Goal: Task Accomplishment & Management: Use online tool/utility

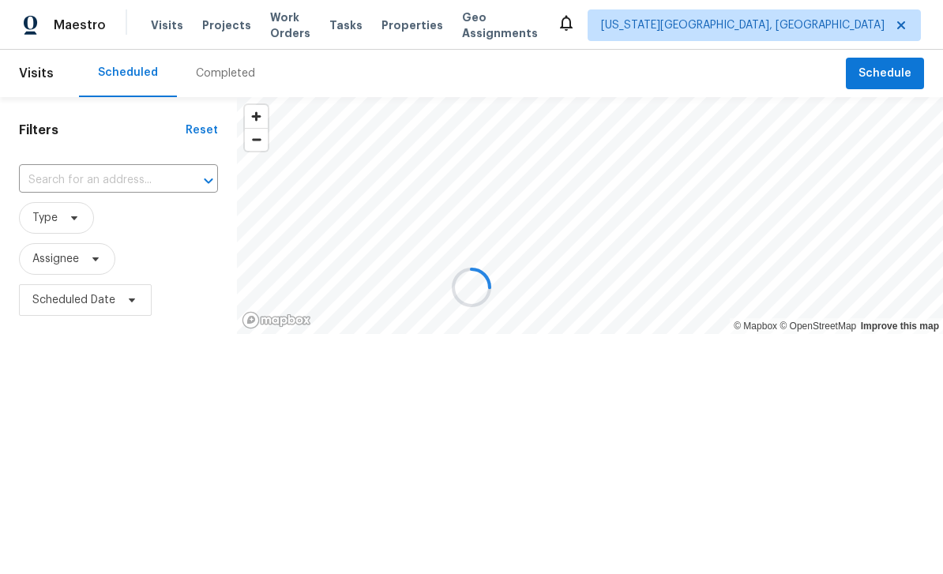
click at [286, 32] on span "Work Orders" at bounding box center [290, 25] width 40 height 32
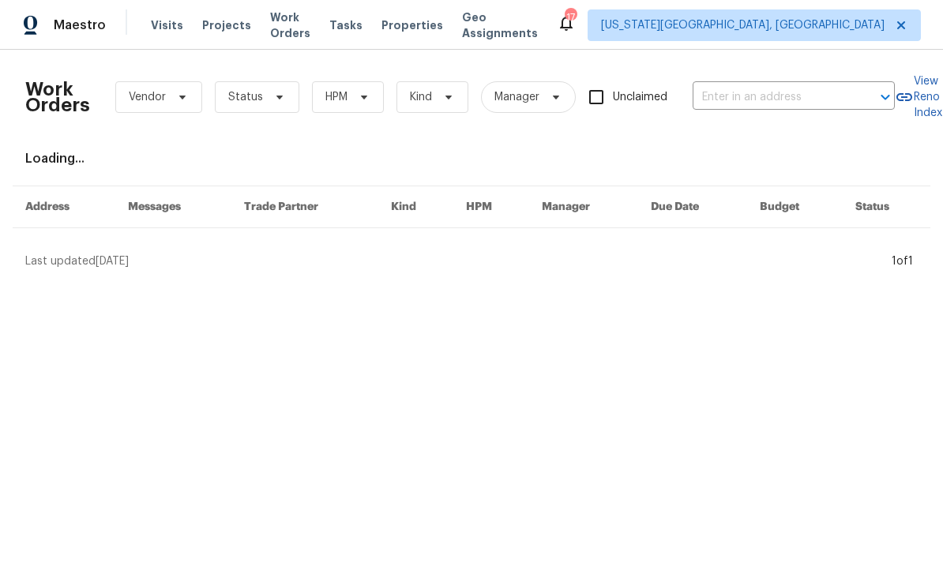
click at [219, 31] on span "Projects" at bounding box center [226, 25] width 49 height 16
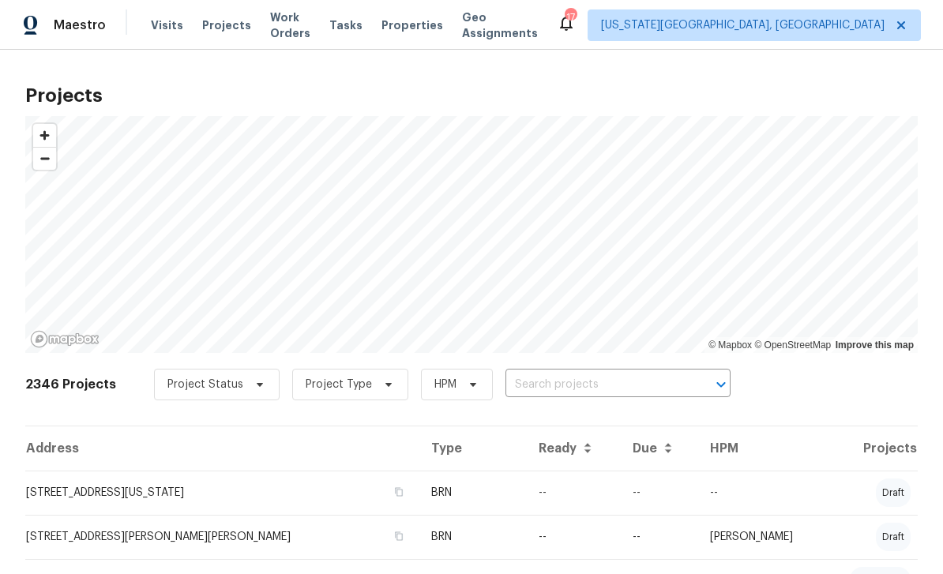
click at [160, 31] on span "Visits" at bounding box center [167, 25] width 32 height 16
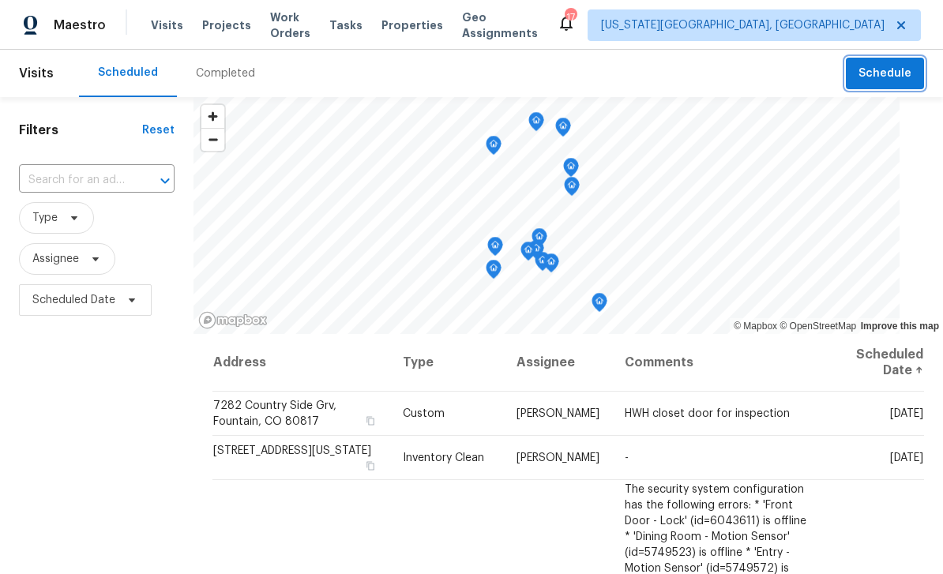
click at [898, 79] on span "Schedule" at bounding box center [885, 74] width 53 height 20
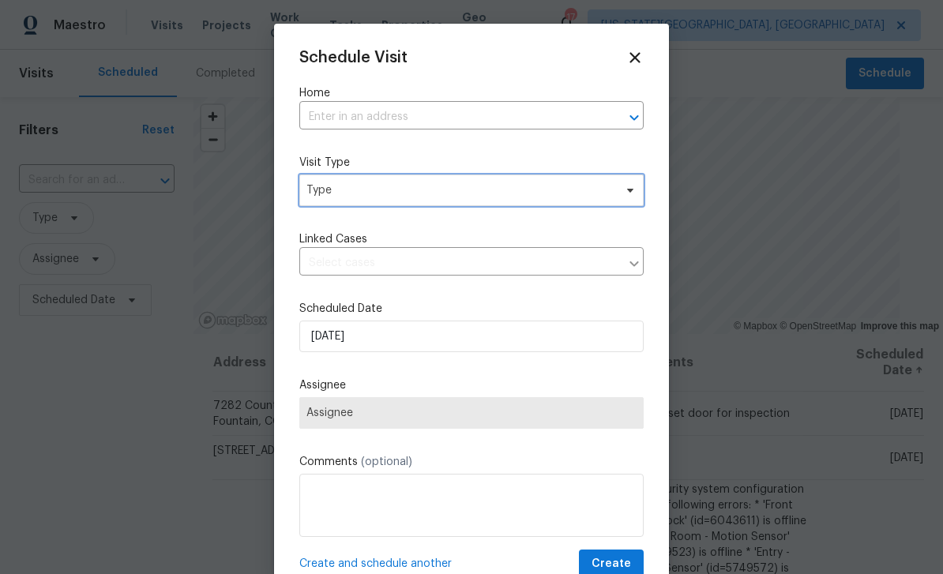
click at [451, 198] on span "Type" at bounding box center [459, 190] width 307 height 16
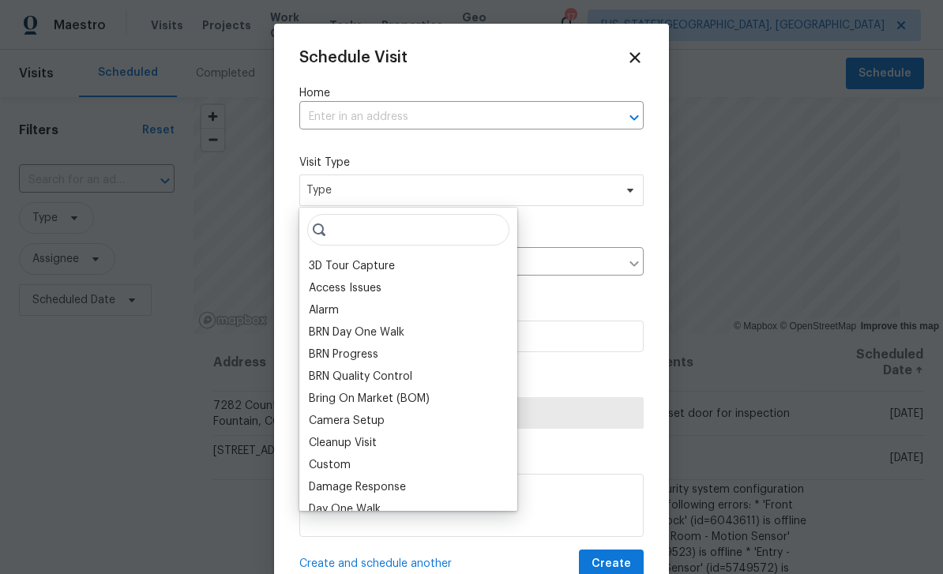
click at [523, 108] on input "text" at bounding box center [449, 117] width 300 height 24
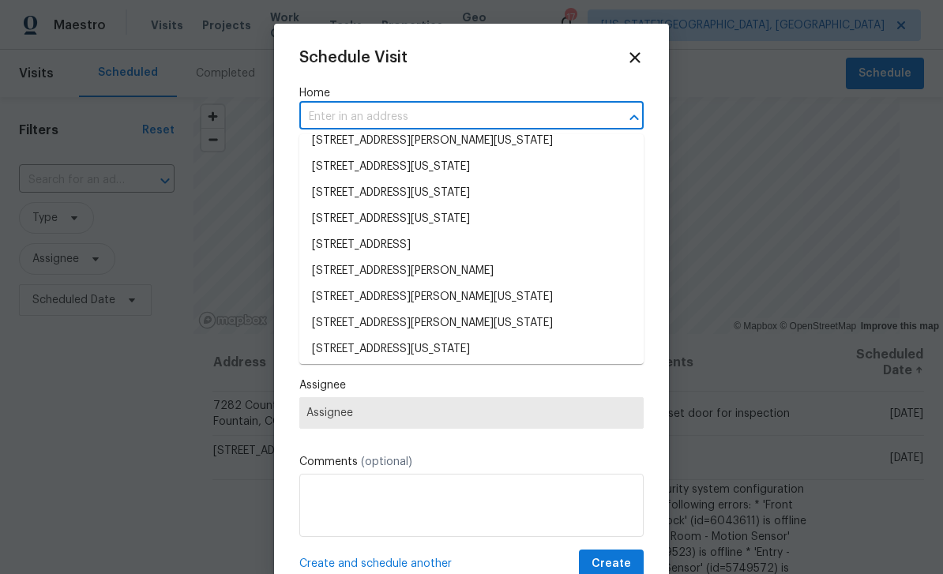
scroll to position [587, 0]
click at [462, 120] on input "text" at bounding box center [449, 117] width 300 height 24
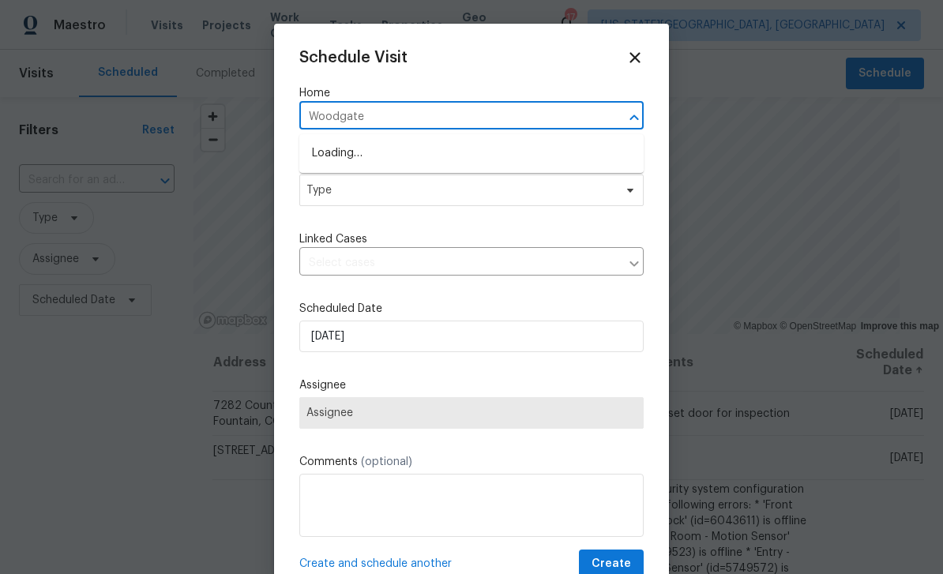
type input "Woodgate"
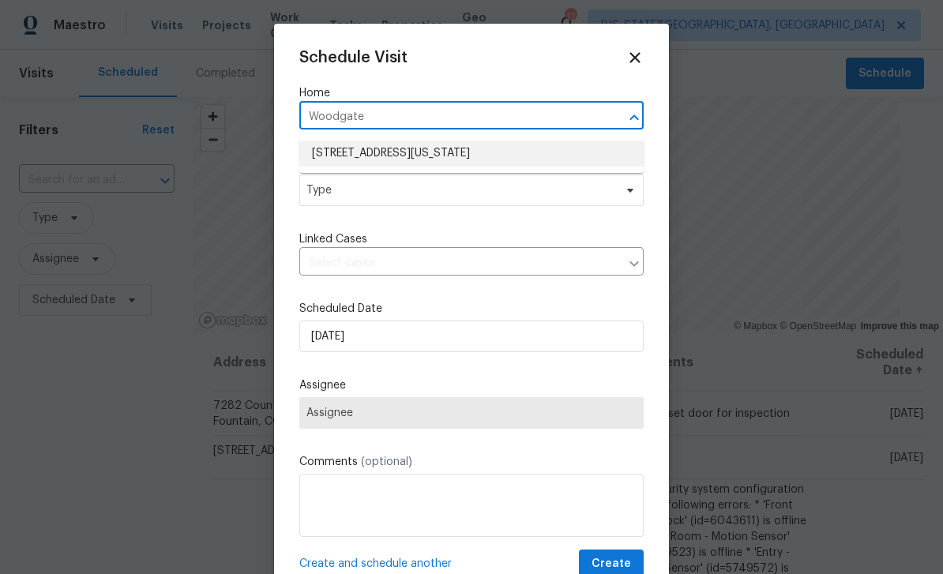
click at [468, 154] on li "[STREET_ADDRESS][US_STATE]" at bounding box center [471, 154] width 344 height 26
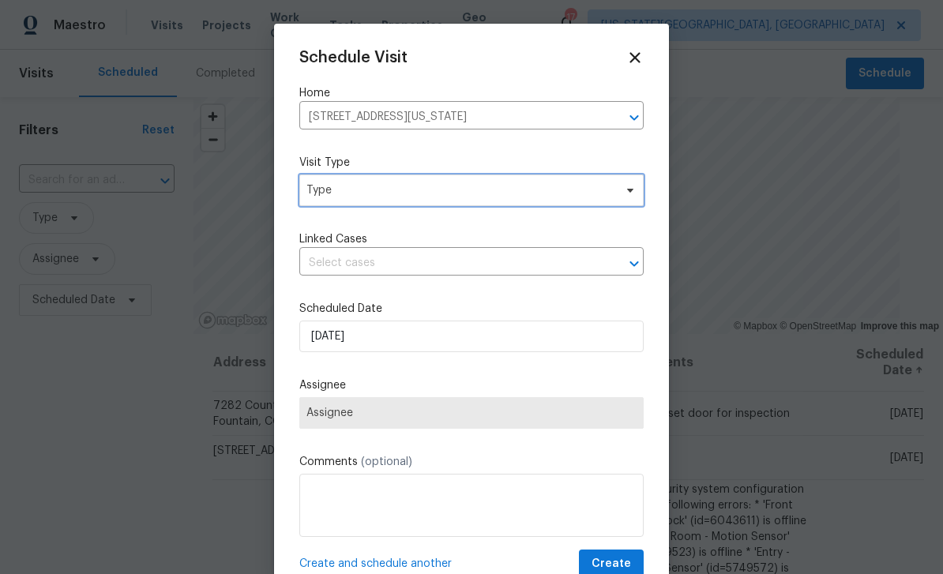
click at [481, 189] on span "Type" at bounding box center [459, 190] width 307 height 16
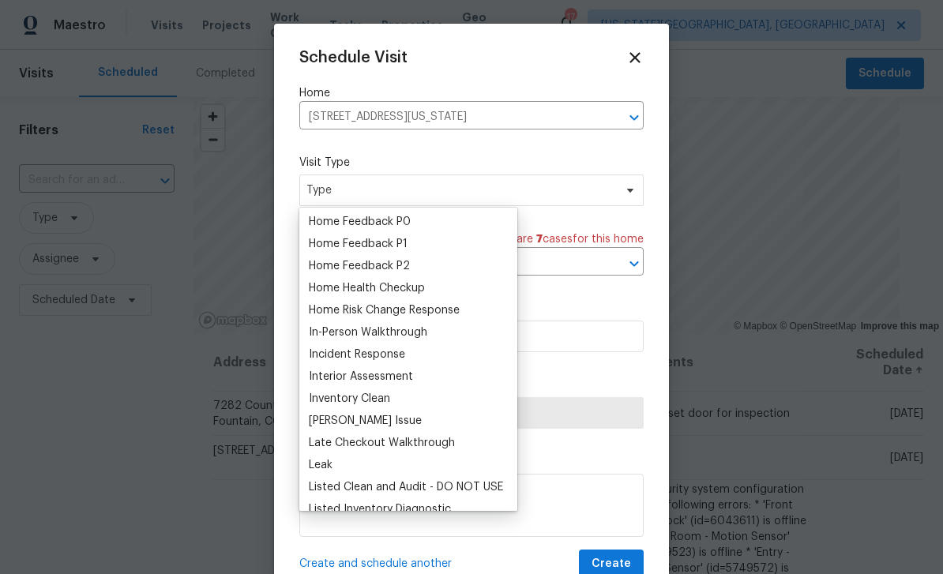
scroll to position [489, 0]
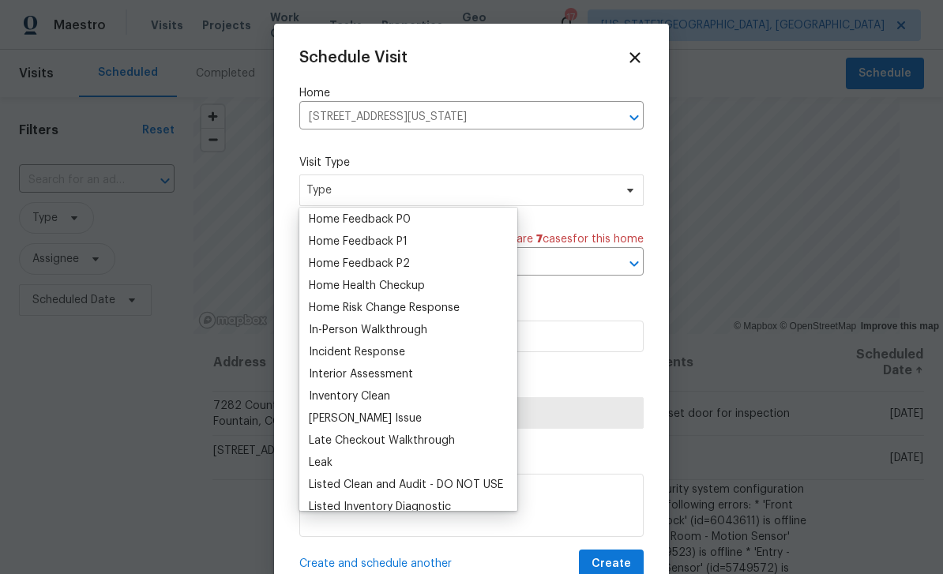
click at [391, 329] on div "In-Person Walkthrough" at bounding box center [368, 330] width 118 height 16
type input "[DATE] 12:42 pm"
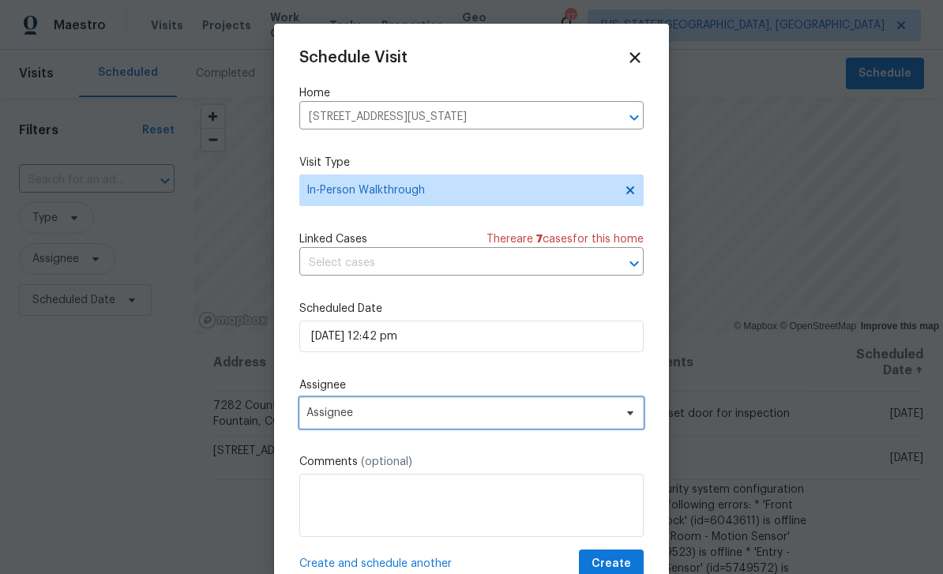
click at [462, 429] on span "Assignee" at bounding box center [471, 413] width 344 height 32
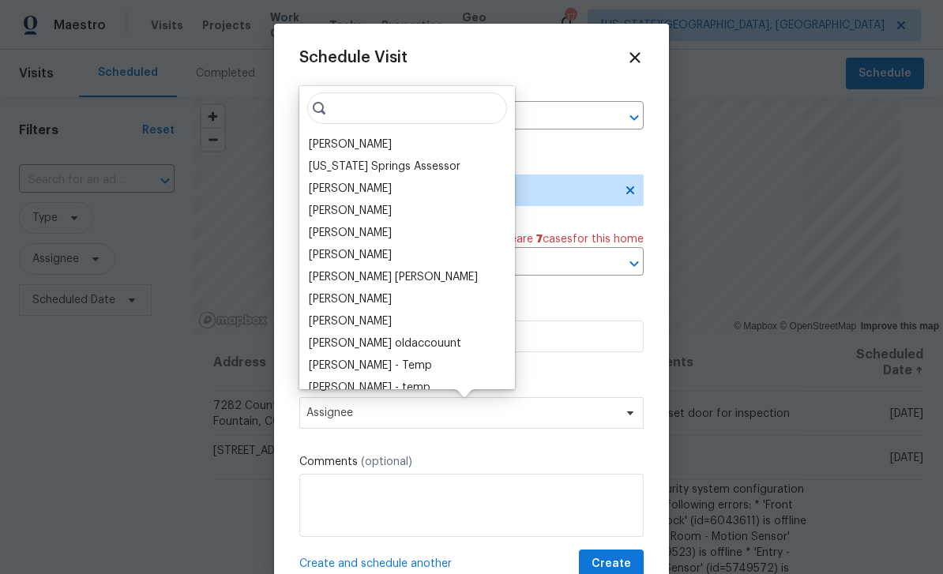
click at [704, 192] on div at bounding box center [471, 287] width 943 height 574
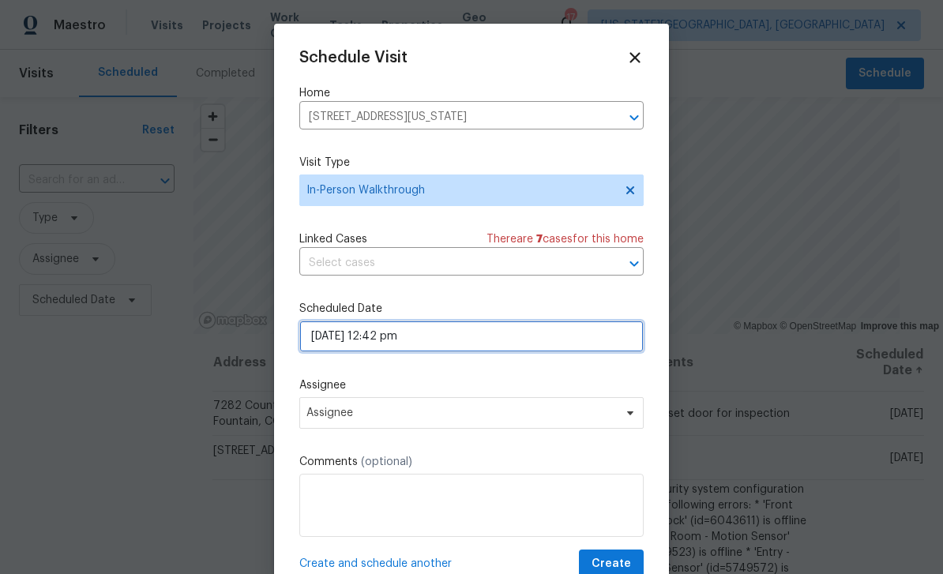
click at [485, 348] on input "[DATE] 12:42 pm" at bounding box center [471, 337] width 344 height 32
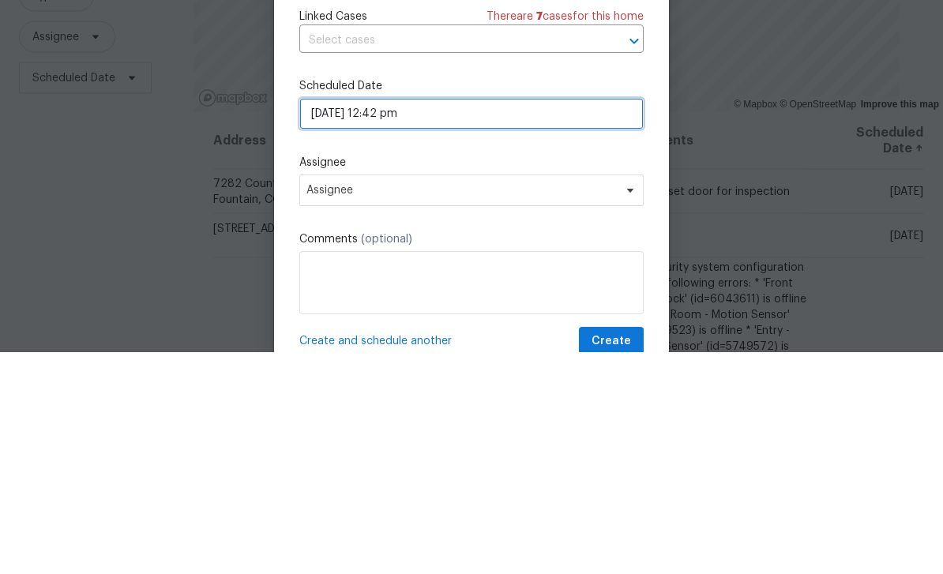
select select "pm"
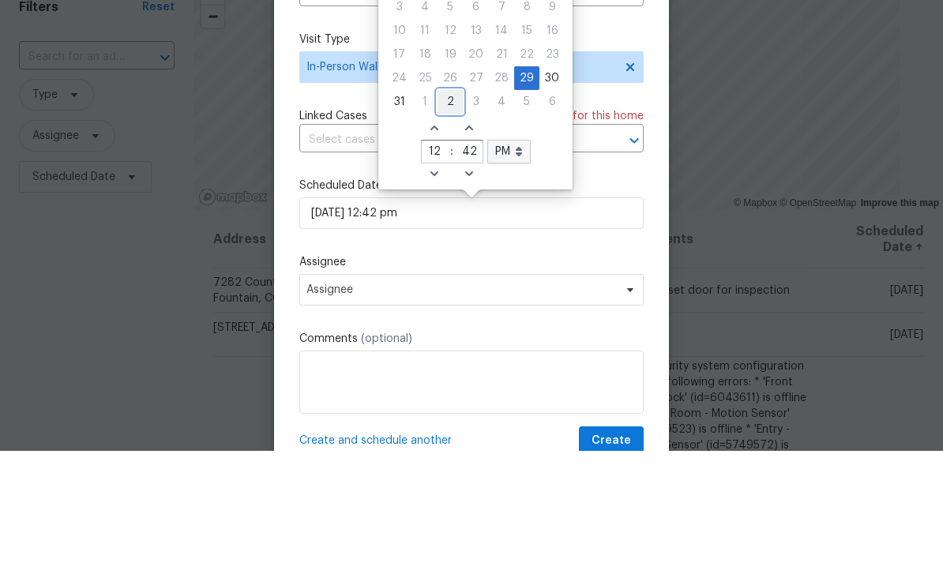
click at [452, 214] on div "2" at bounding box center [450, 225] width 25 height 22
type input "[DATE] 12:42 pm"
select select "8"
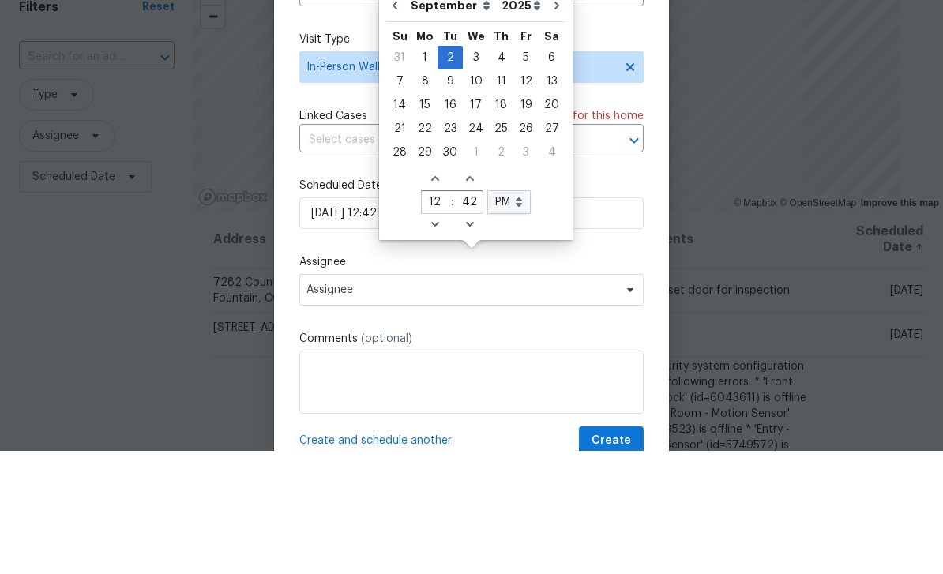
scroll to position [51, 0]
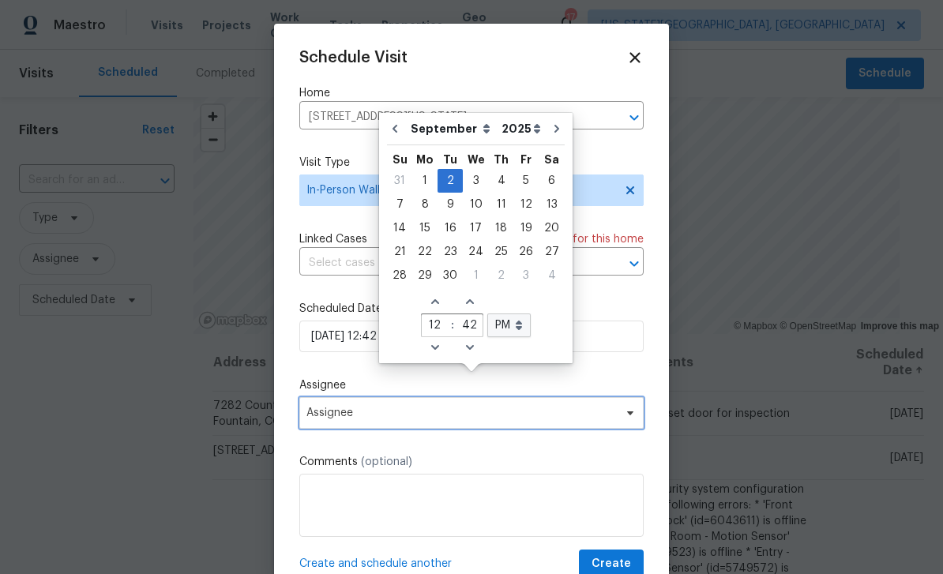
click at [494, 419] on span "Assignee" at bounding box center [461, 413] width 310 height 13
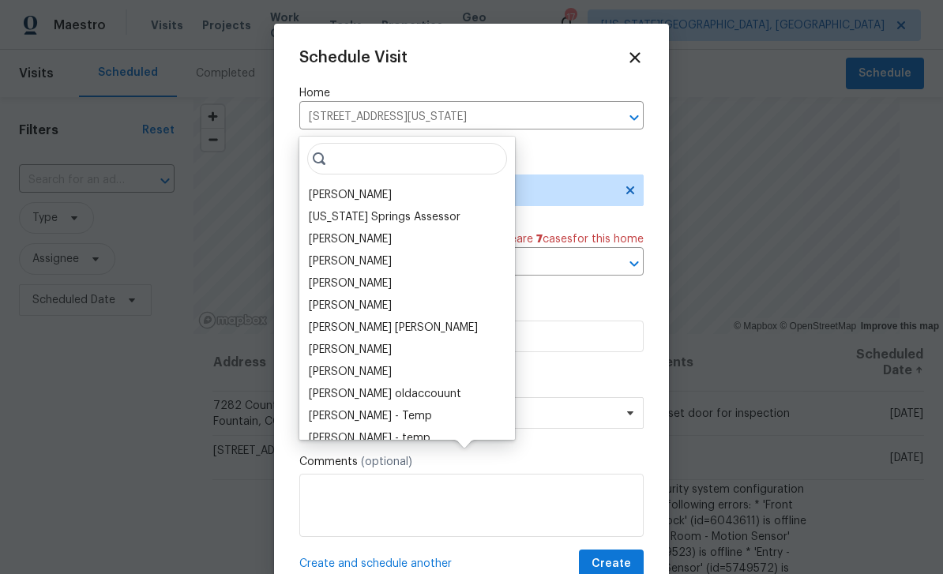
click at [367, 187] on div "[PERSON_NAME]" at bounding box center [350, 195] width 83 height 16
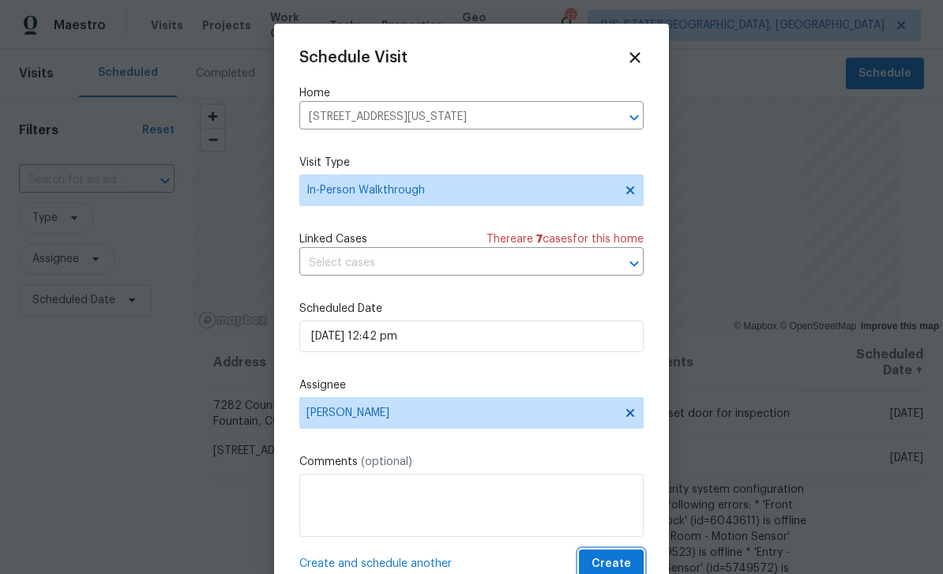
click at [620, 556] on button "Create" at bounding box center [611, 564] width 65 height 29
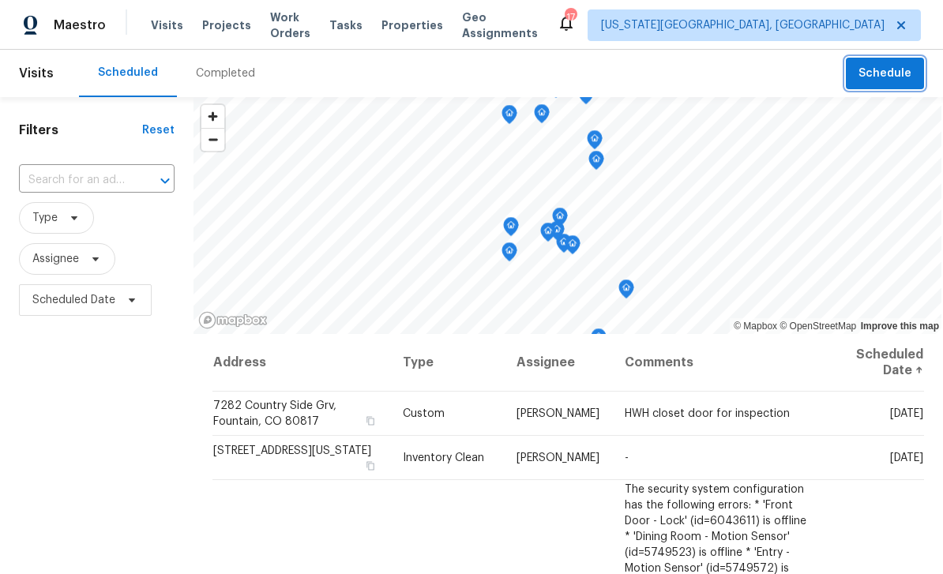
click at [882, 80] on span "Schedule" at bounding box center [885, 74] width 53 height 20
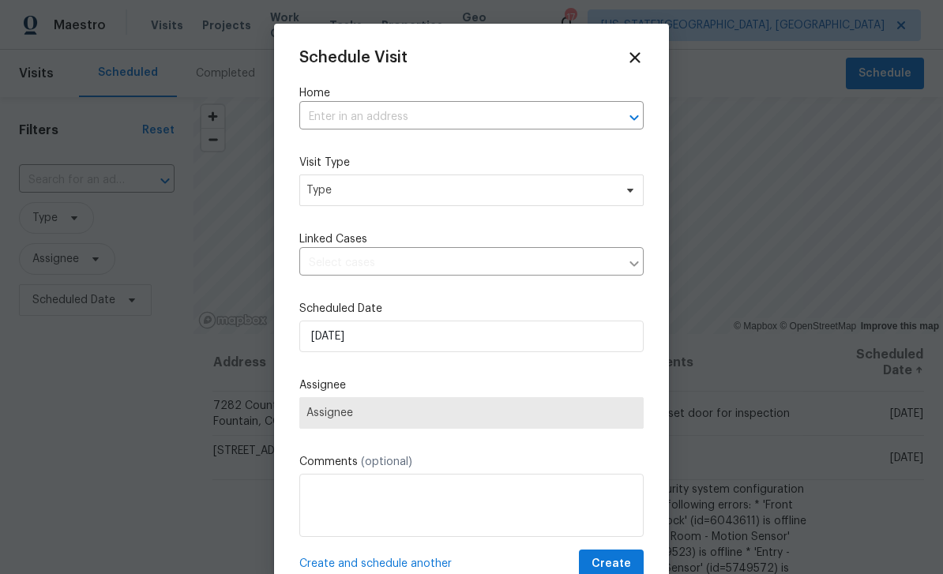
click at [640, 61] on icon at bounding box center [635, 57] width 10 height 10
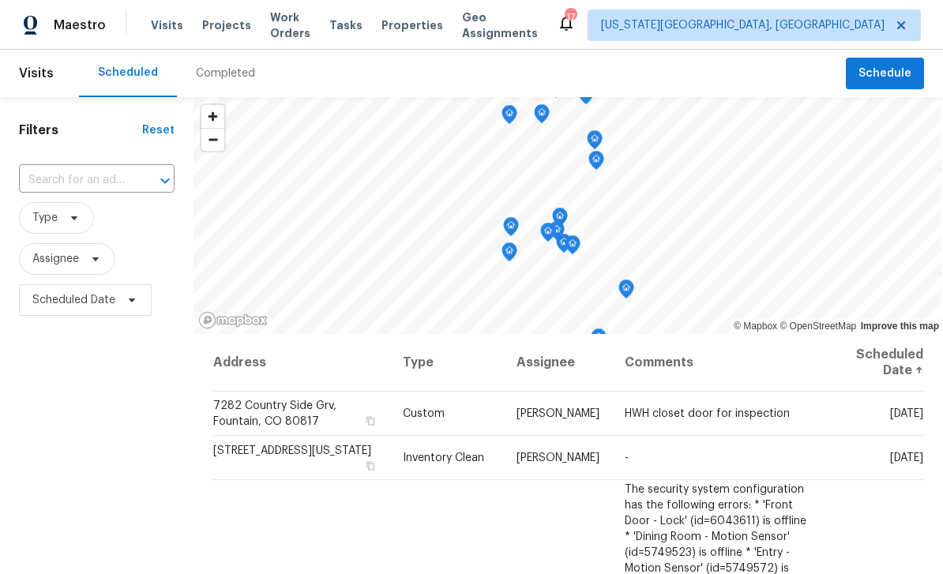
click at [425, 22] on span "Properties" at bounding box center [413, 25] width 62 height 16
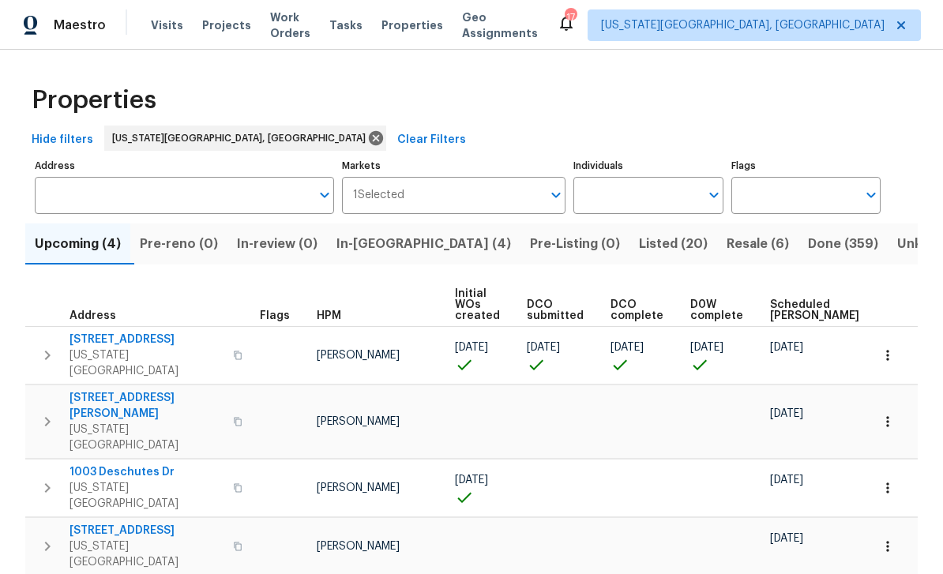
click at [392, 241] on span "In-[GEOGRAPHIC_DATA] (4)" at bounding box center [423, 244] width 175 height 22
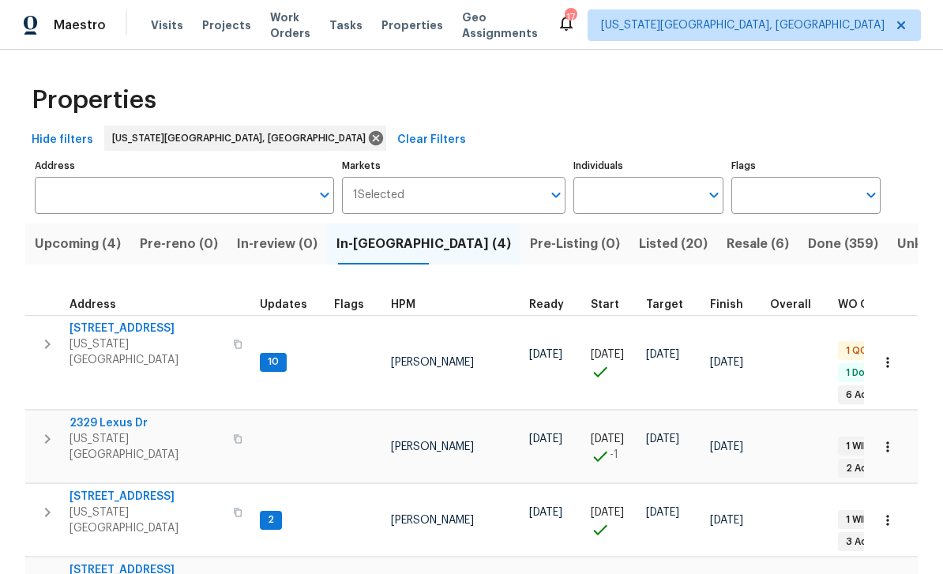
scroll to position [13, 0]
click at [137, 489] on span "[STREET_ADDRESS]" at bounding box center [147, 497] width 154 height 16
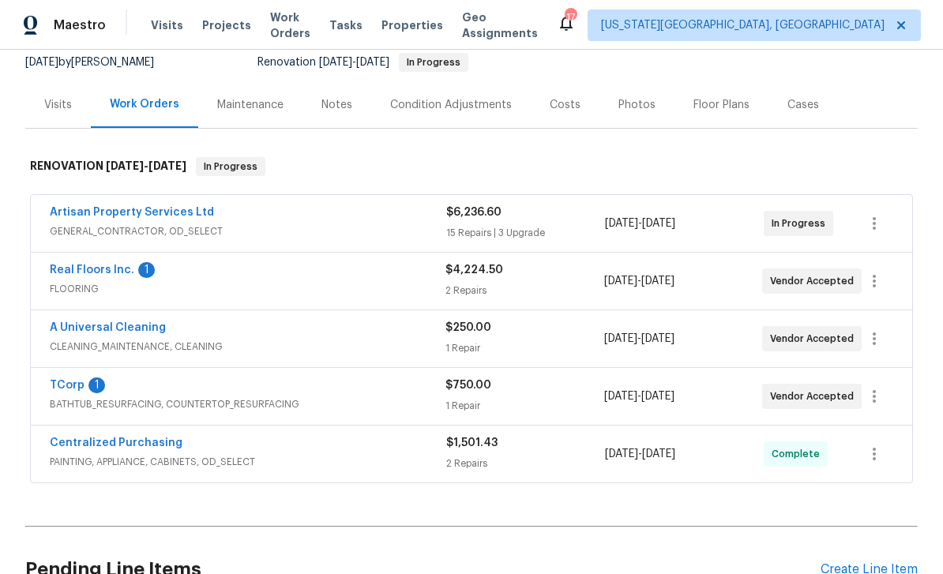
scroll to position [171, 0]
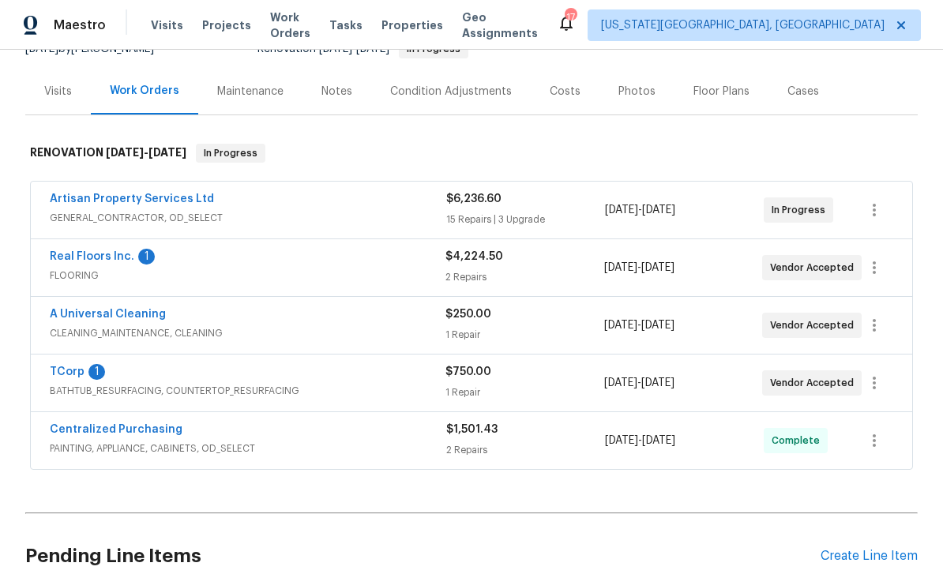
click at [81, 373] on link "TCorp" at bounding box center [67, 372] width 35 height 11
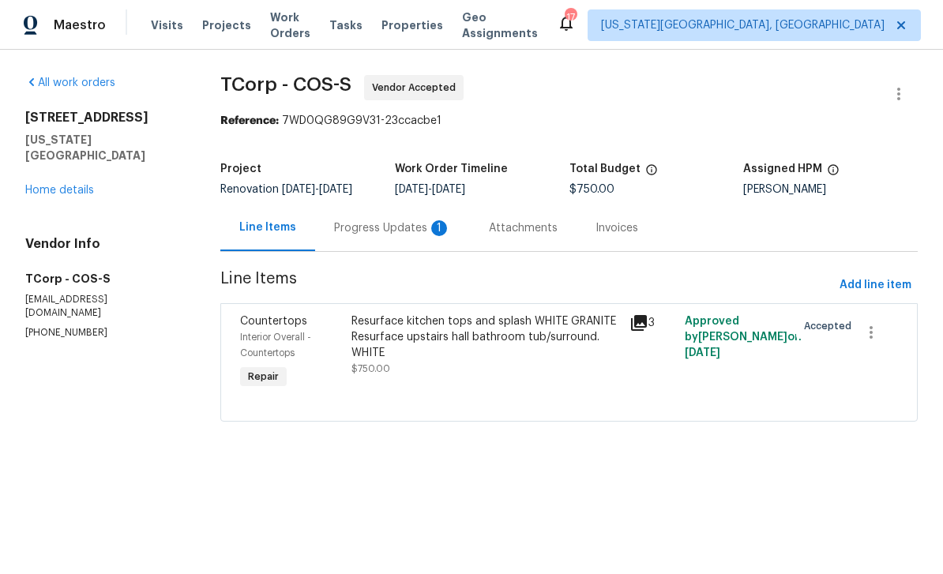
click at [411, 228] on div "Progress Updates 1" at bounding box center [392, 228] width 117 height 16
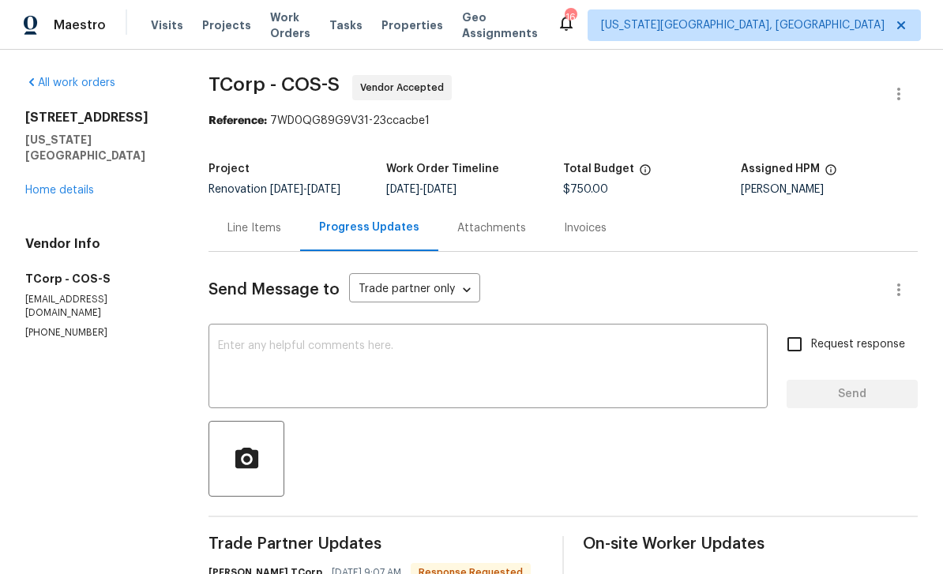
click at [302, 30] on span "Work Orders" at bounding box center [290, 25] width 40 height 32
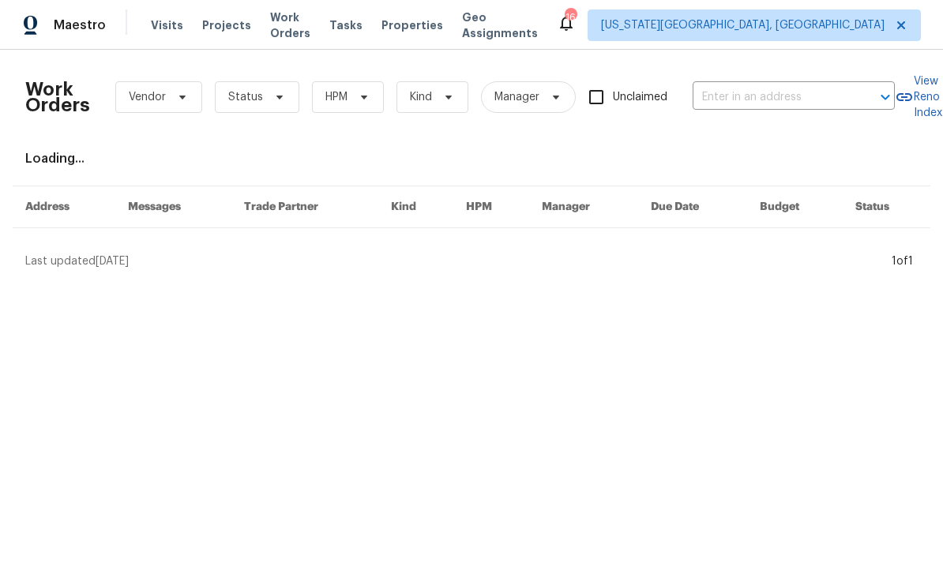
click at [224, 31] on span "Projects" at bounding box center [226, 25] width 49 height 16
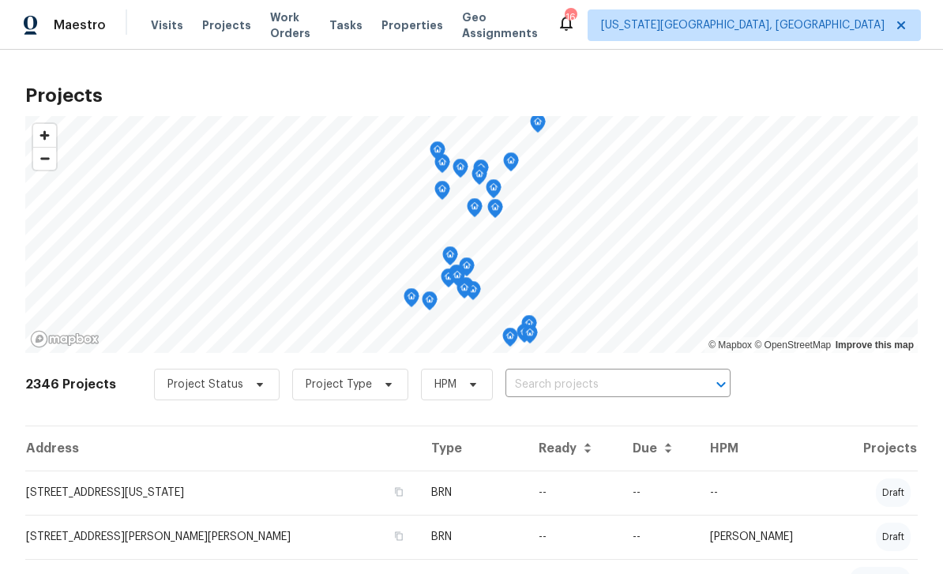
click at [306, 22] on span "Work Orders" at bounding box center [290, 25] width 40 height 32
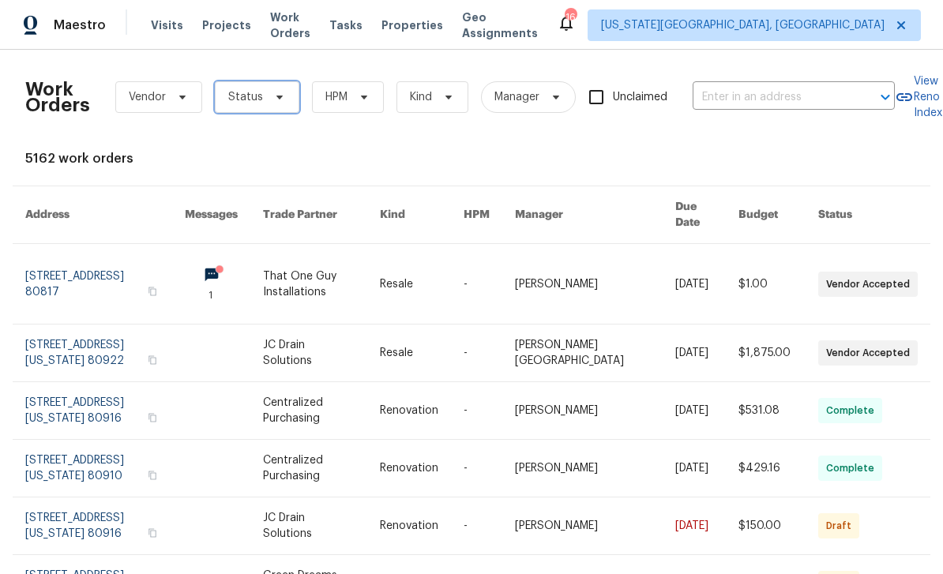
click at [280, 101] on icon at bounding box center [279, 97] width 13 height 13
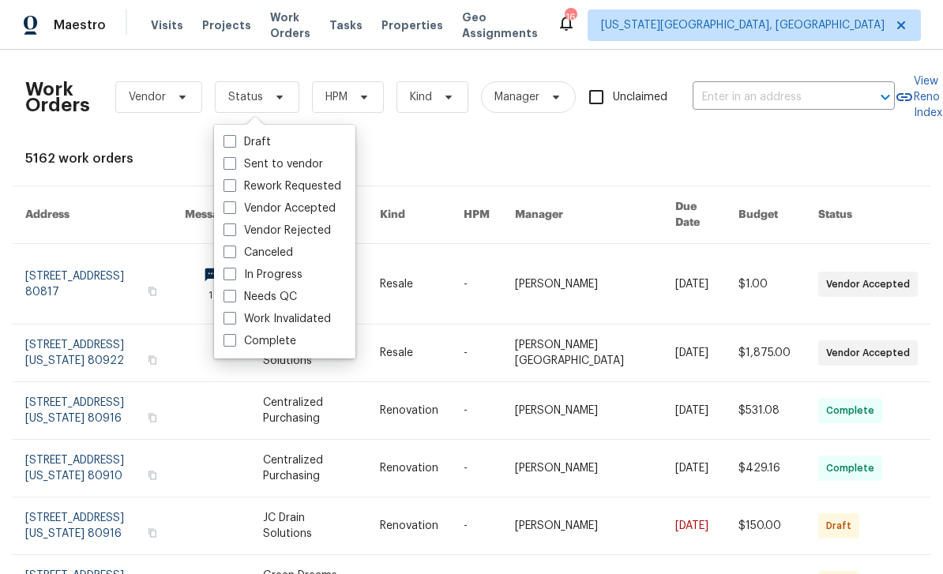
click at [231, 299] on span at bounding box center [230, 296] width 13 height 13
click at [231, 299] on input "Needs QC" at bounding box center [229, 294] width 10 height 10
checkbox input "true"
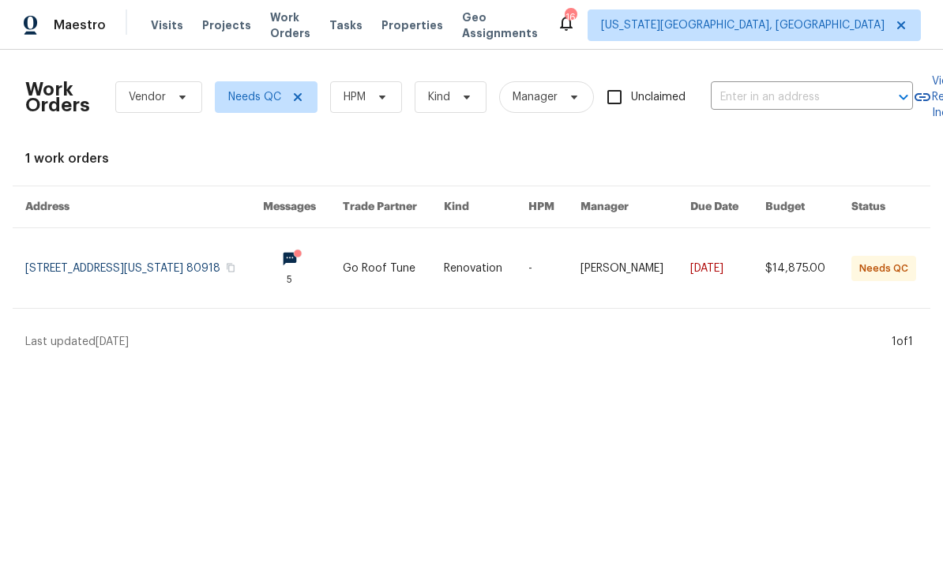
click at [498, 282] on link at bounding box center [486, 268] width 85 height 80
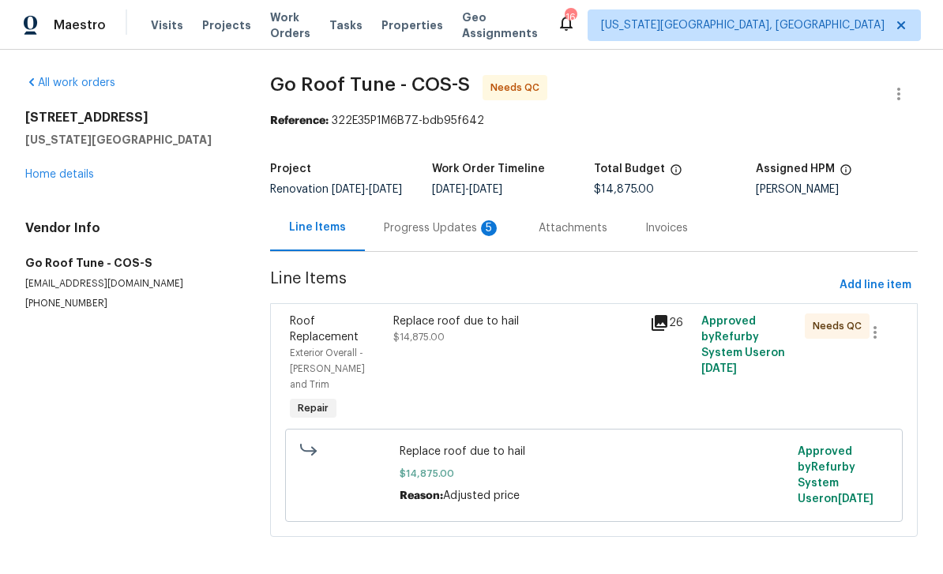
click at [483, 234] on div "Progress Updates 5" at bounding box center [442, 228] width 117 height 16
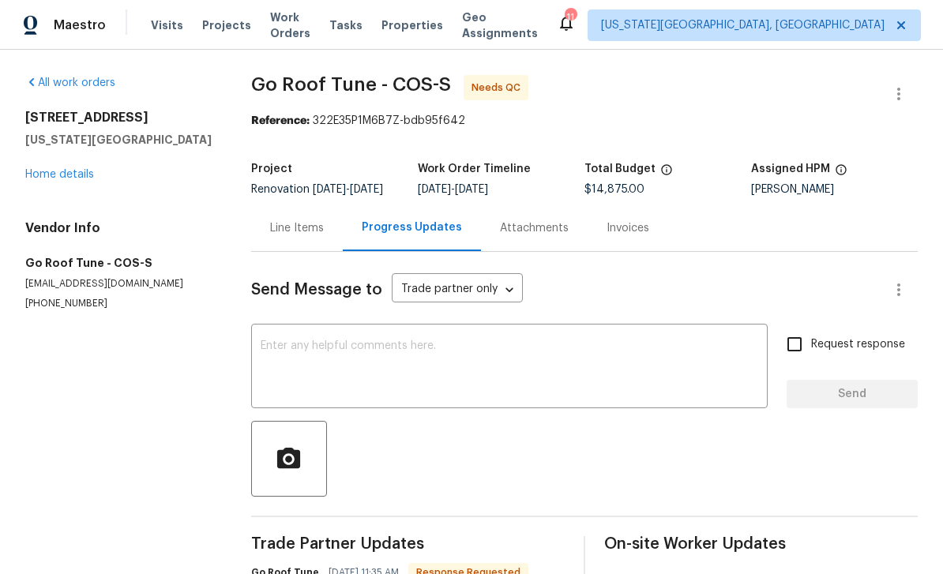
click at [563, 383] on textarea at bounding box center [510, 367] width 498 height 55
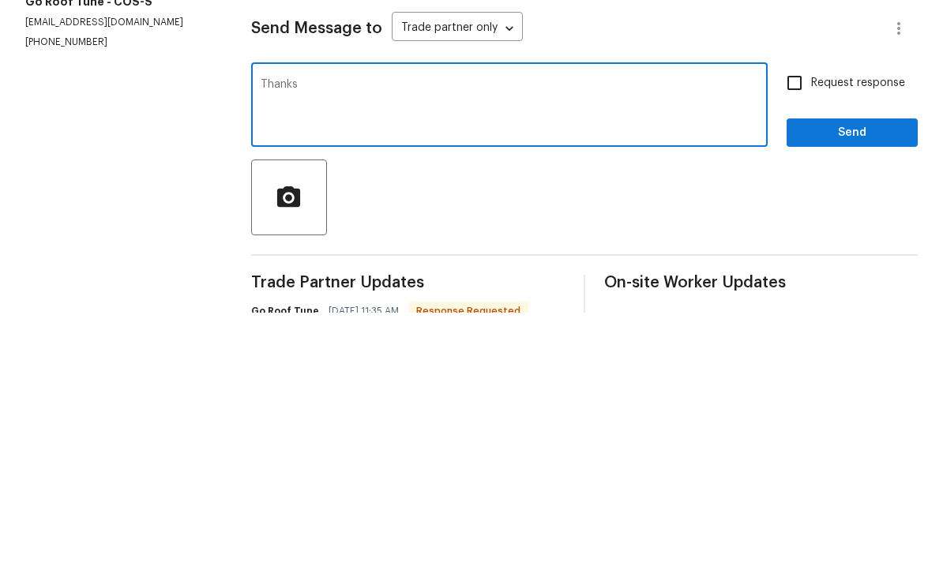
type textarea "Thanks"
click at [806, 328] on input "Request response" at bounding box center [794, 344] width 33 height 33
checkbox input "true"
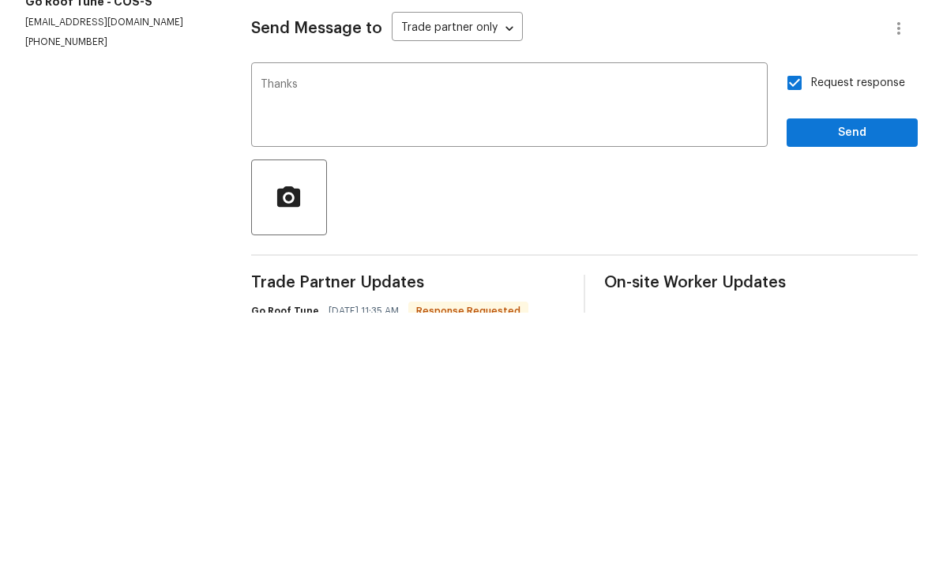
scroll to position [51, 0]
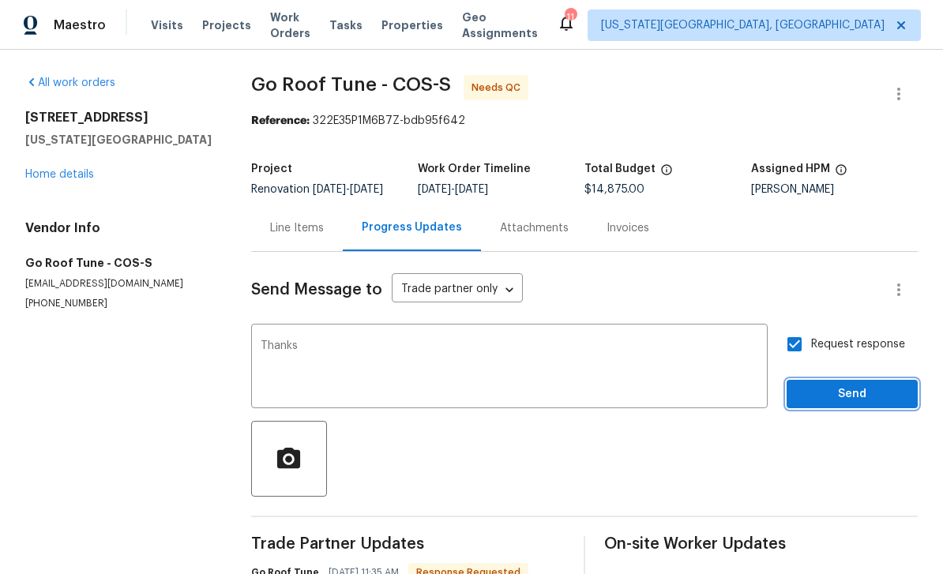
click at [853, 380] on button "Send" at bounding box center [852, 394] width 131 height 29
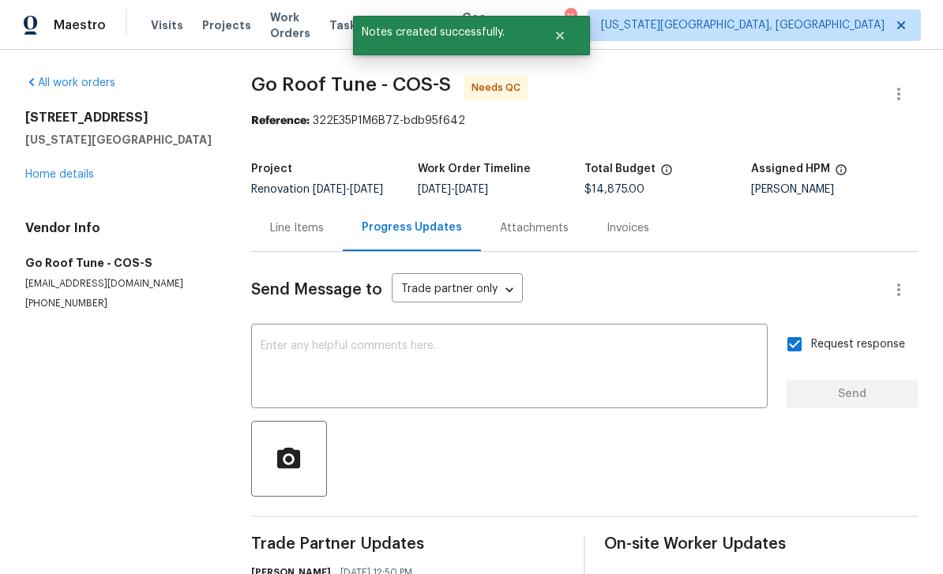
click at [322, 222] on div "Line Items" at bounding box center [297, 228] width 92 height 47
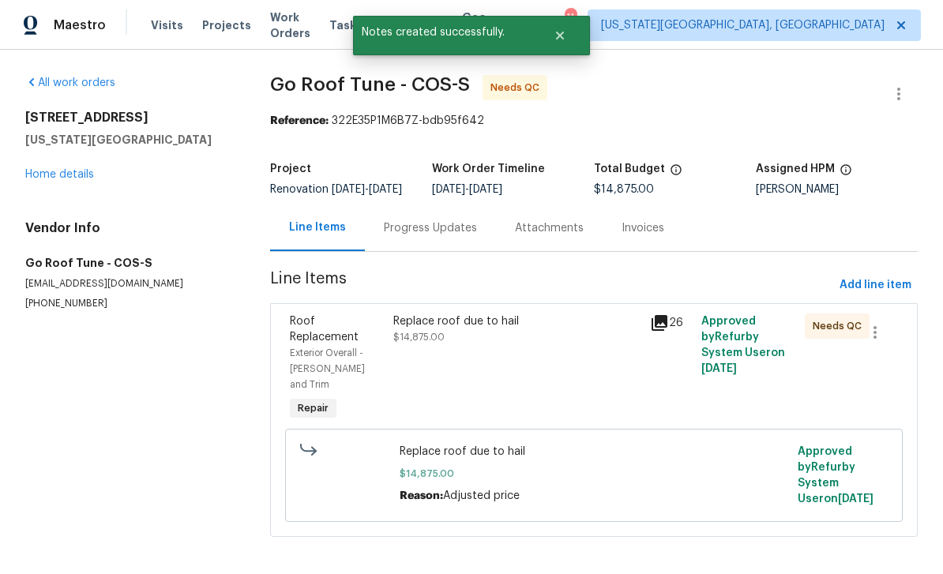
click at [570, 345] on div "Replace roof due to hail $14,875.00" at bounding box center [517, 330] width 248 height 32
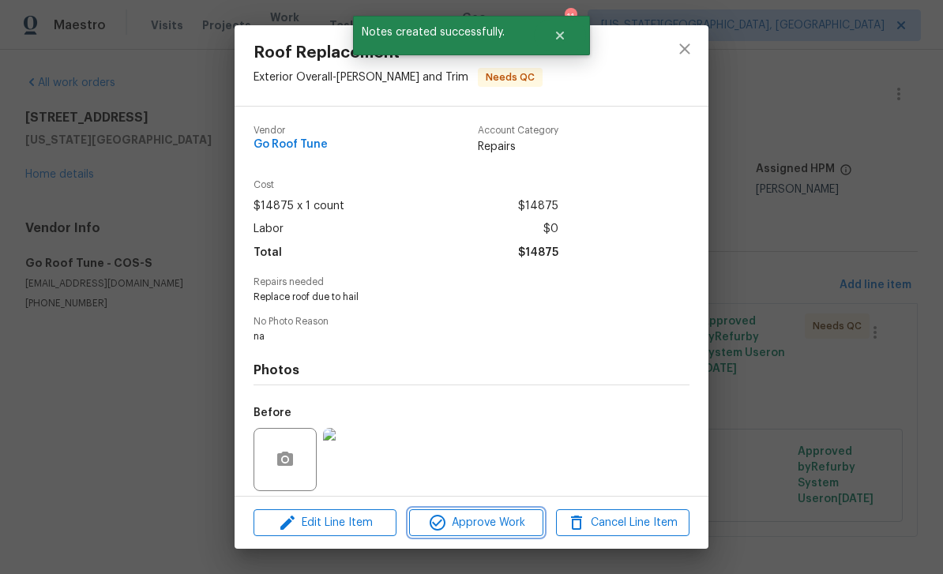
click at [513, 518] on span "Approve Work" at bounding box center [476, 523] width 124 height 20
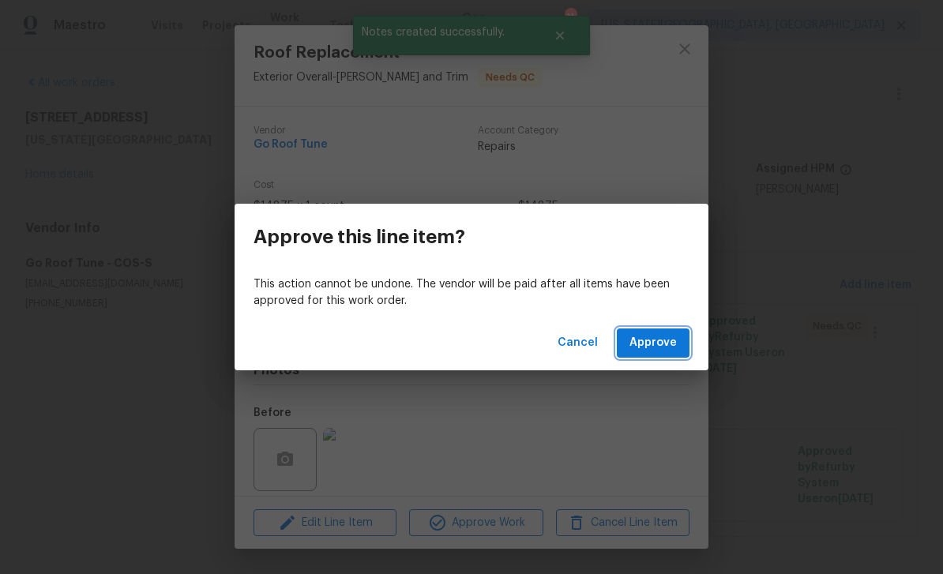
click at [679, 347] on button "Approve" at bounding box center [653, 343] width 73 height 29
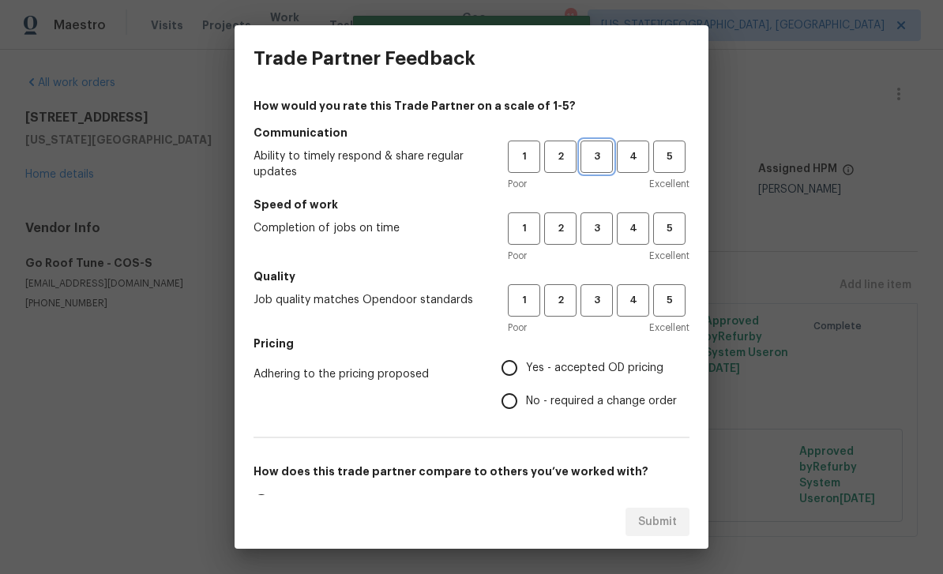
click at [599, 169] on button "3" at bounding box center [597, 157] width 32 height 32
click at [597, 235] on span "3" at bounding box center [596, 229] width 29 height 18
click at [589, 303] on span "3" at bounding box center [596, 300] width 29 height 18
click at [511, 363] on input "Yes - accepted OD pricing" at bounding box center [509, 368] width 33 height 33
radio input "true"
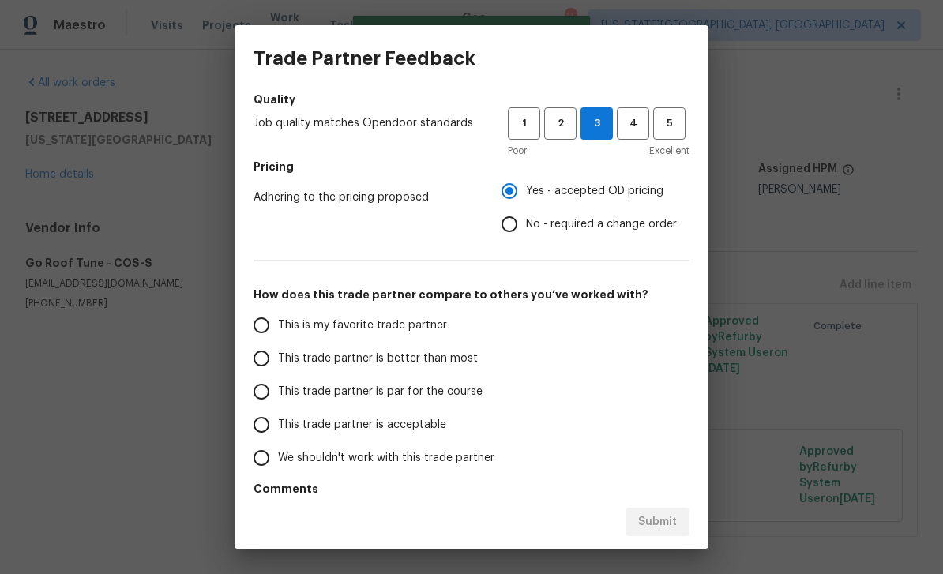
scroll to position [199, 0]
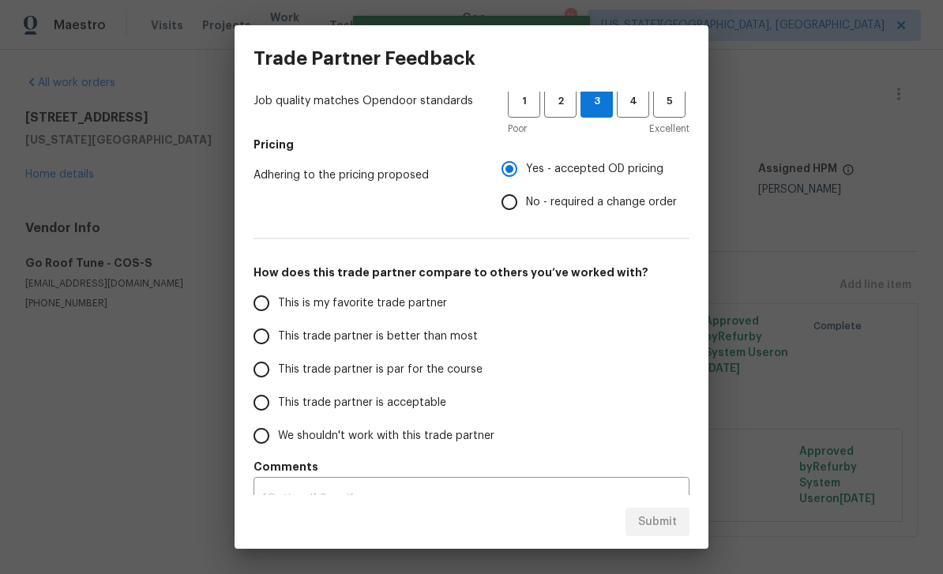
click at [295, 363] on span "This trade partner is par for the course" at bounding box center [380, 370] width 205 height 17
click at [278, 363] on input "This trade partner is par for the course" at bounding box center [261, 369] width 33 height 33
click at [689, 521] on button "Submit" at bounding box center [658, 522] width 64 height 29
radio input "true"
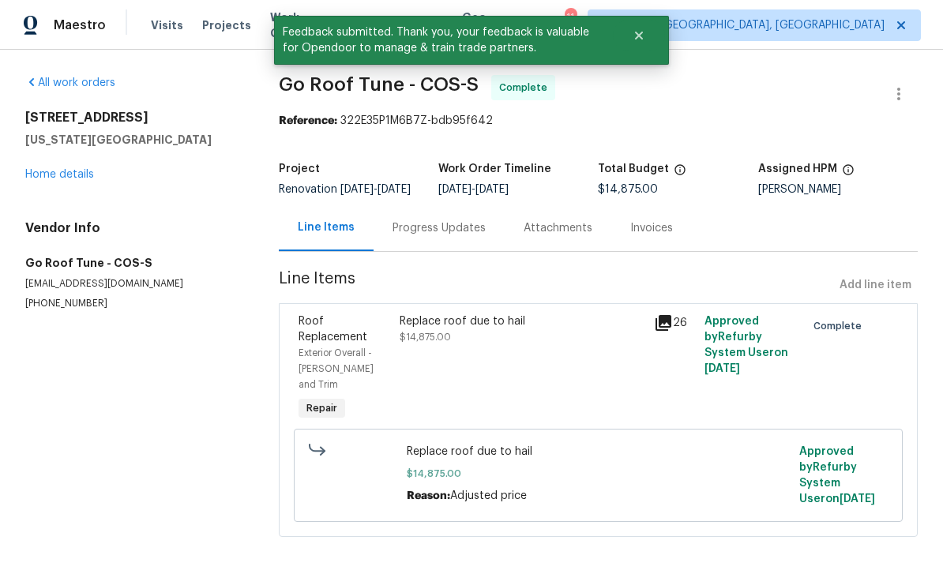
scroll to position [0, 0]
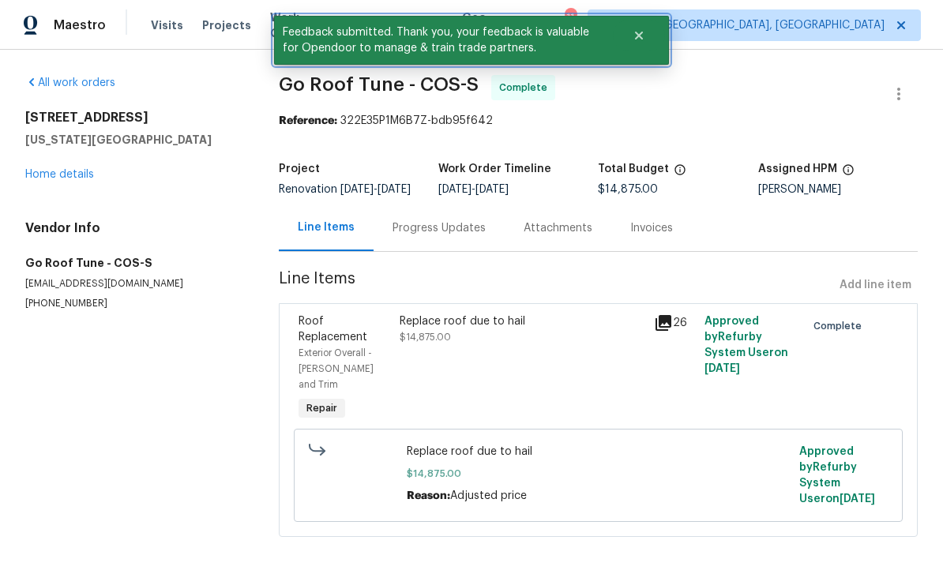
click at [634, 41] on icon "Close" at bounding box center [639, 35] width 13 height 13
